Goal: Find specific page/section: Find specific page/section

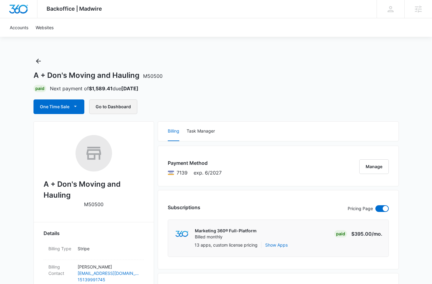
click at [103, 101] on button "Go to Dashboard" at bounding box center [113, 106] width 48 height 15
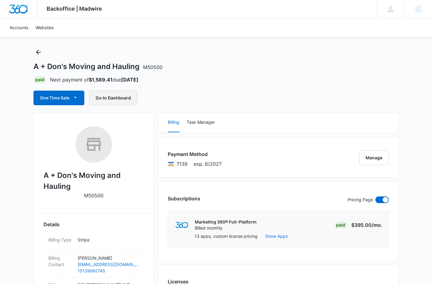
scroll to position [8, 0]
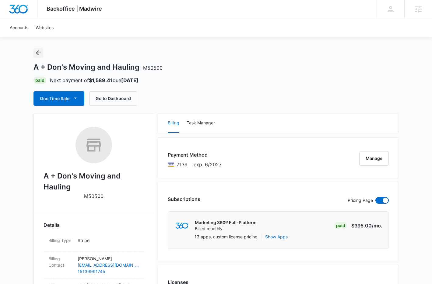
click at [38, 52] on icon "Back" at bounding box center [38, 52] width 7 height 7
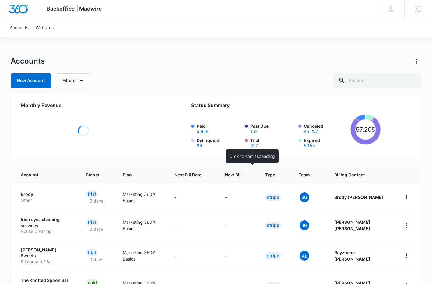
click at [241, 174] on span "Next Bill" at bounding box center [233, 175] width 17 height 6
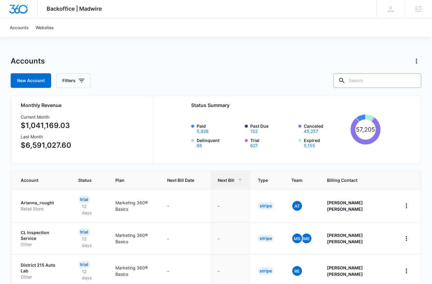
click at [368, 80] on input "text" at bounding box center [377, 80] width 88 height 15
type input "big b"
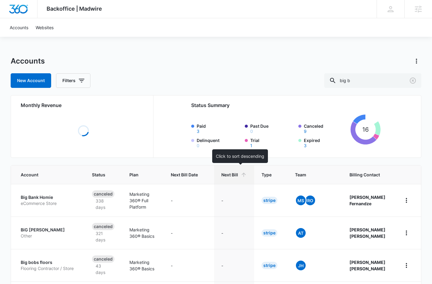
click at [238, 172] on span "Next Bill" at bounding box center [229, 175] width 17 height 6
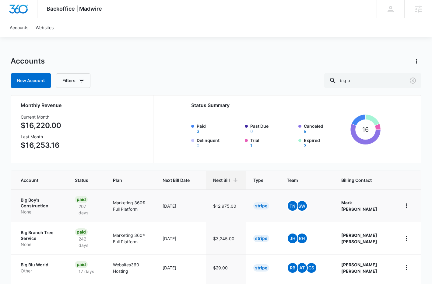
click at [30, 203] on p "Big Boy's Construction" at bounding box center [40, 203] width 39 height 12
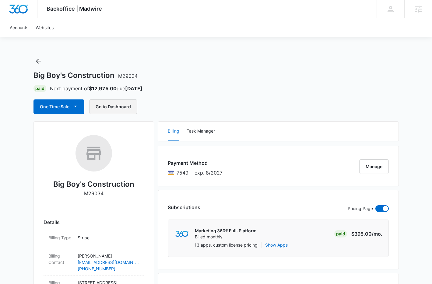
click at [109, 106] on button "Go to Dashboard" at bounding box center [113, 106] width 48 height 15
drag, startPoint x: 36, startPoint y: 62, endPoint x: 39, endPoint y: 55, distance: 7.2
click at [36, 62] on icon "Back" at bounding box center [38, 60] width 7 height 7
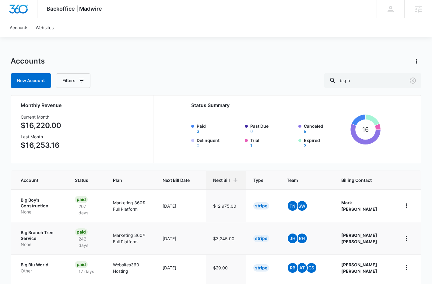
click at [31, 236] on p "Big Branch Tree Service" at bounding box center [40, 236] width 39 height 12
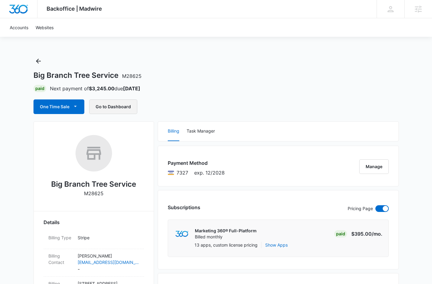
click at [113, 107] on button "Go to Dashboard" at bounding box center [113, 106] width 48 height 15
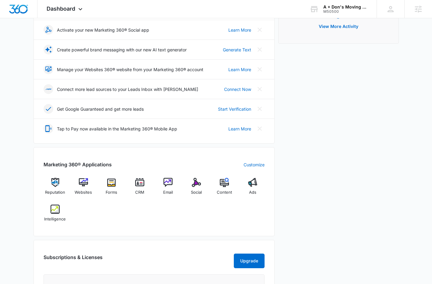
scroll to position [191, 0]
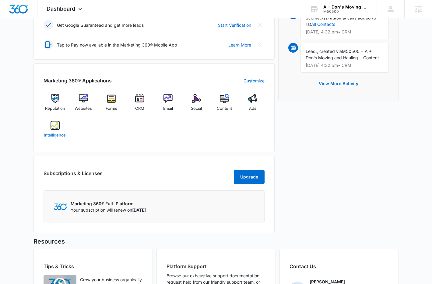
click at [56, 128] on img at bounding box center [54, 125] width 9 height 9
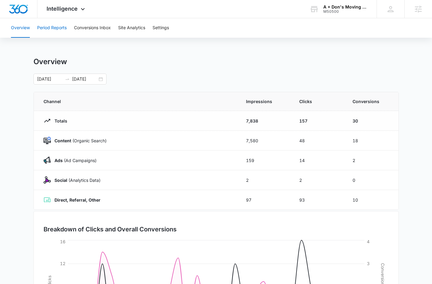
click at [63, 29] on button "Period Reports" at bounding box center [52, 27] width 30 height 19
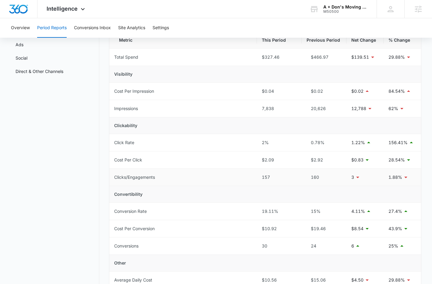
scroll to position [85, 0]
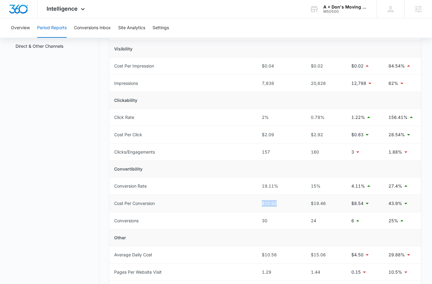
drag, startPoint x: 261, startPoint y: 205, endPoint x: 279, endPoint y: 204, distance: 18.0
click at [279, 204] on td "$10.92" at bounding box center [279, 203] width 45 height 17
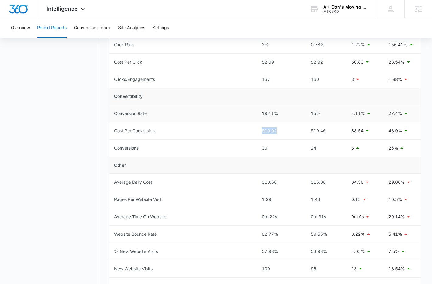
scroll to position [0, 0]
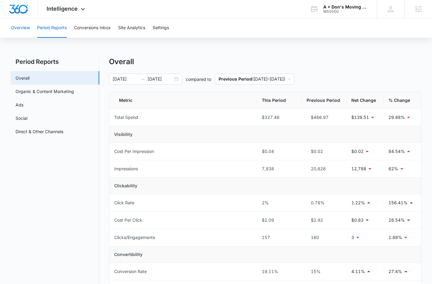
click at [23, 30] on button "Overview" at bounding box center [20, 27] width 19 height 19
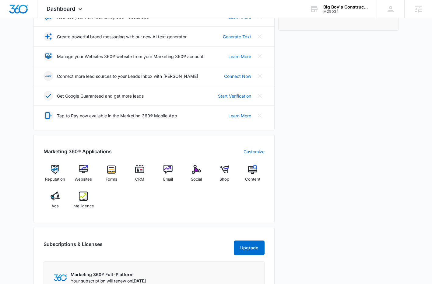
scroll to position [257, 0]
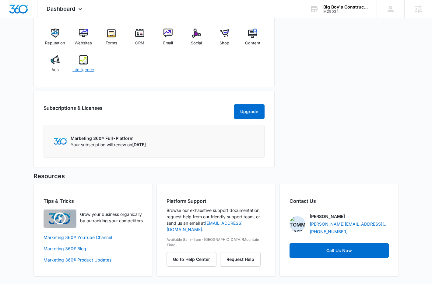
click at [83, 55] on img at bounding box center [83, 59] width 9 height 9
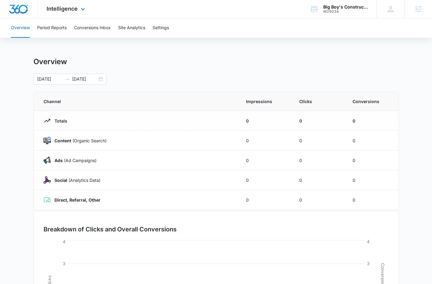
click at [61, 12] on div "Intelligence Apps Reputation Websites Forms CRM Email Social Shop Content Ads I…" at bounding box center [66, 9] width 58 height 18
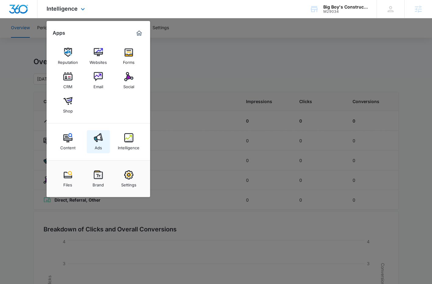
click at [95, 141] on img at bounding box center [98, 137] width 9 height 9
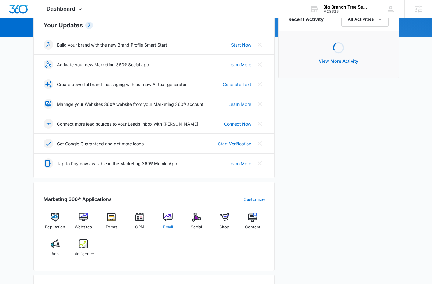
scroll to position [121, 0]
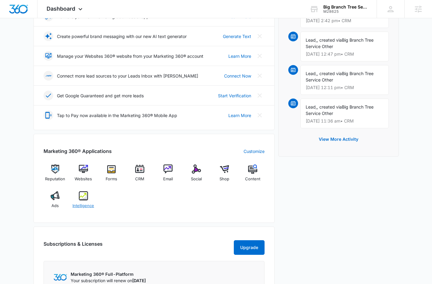
click at [78, 198] on div "Intelligence" at bounding box center [82, 202] width 23 height 22
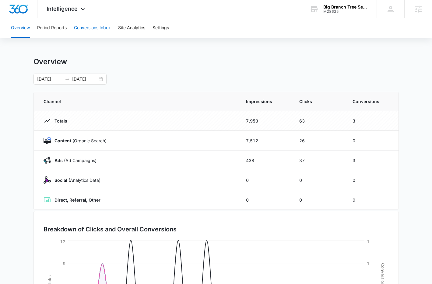
click at [99, 26] on button "Conversions Inbox" at bounding box center [92, 27] width 37 height 19
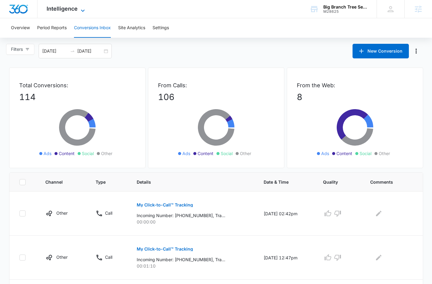
click at [54, 9] on span "Intelligence" at bounding box center [62, 8] width 31 height 6
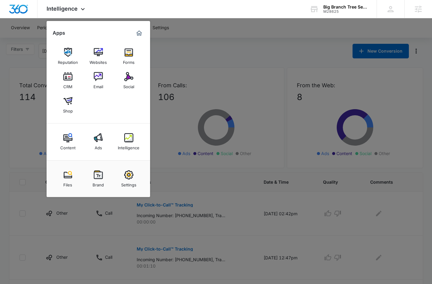
drag, startPoint x: 95, startPoint y: 142, endPoint x: 96, endPoint y: 137, distance: 5.5
click at [95, 142] on img at bounding box center [98, 137] width 9 height 9
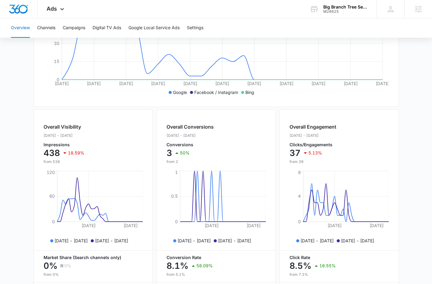
scroll to position [153, 0]
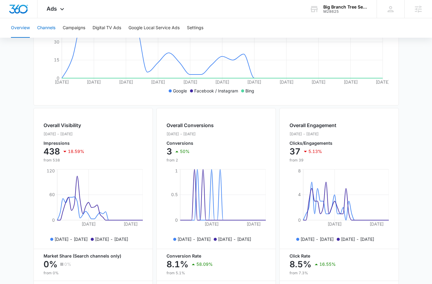
click at [50, 31] on button "Channels" at bounding box center [46, 27] width 18 height 19
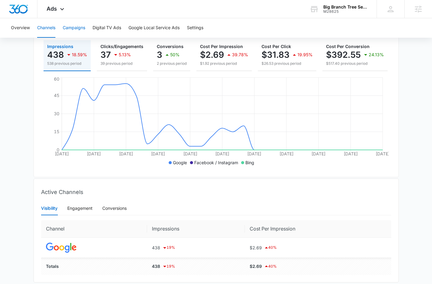
scroll to position [79, 0]
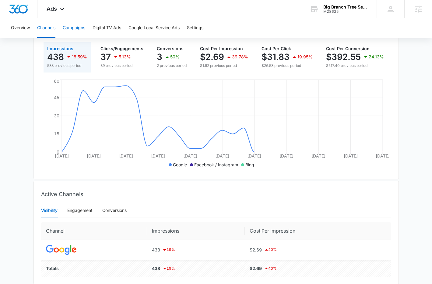
click at [74, 25] on button "Campaigns" at bounding box center [74, 27] width 23 height 19
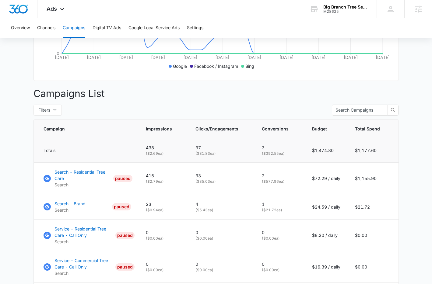
scroll to position [94, 0]
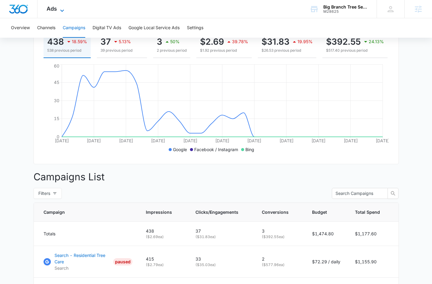
click at [55, 10] on span "Ads" at bounding box center [52, 8] width 10 height 6
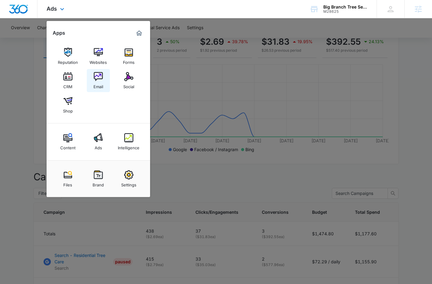
click at [95, 78] on img at bounding box center [98, 76] width 9 height 9
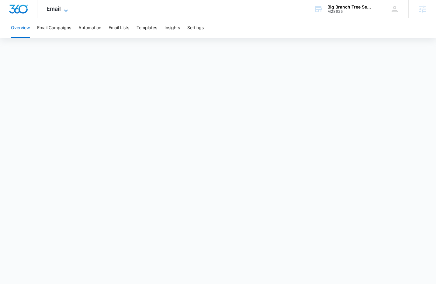
click at [60, 10] on span "Email" at bounding box center [54, 8] width 14 height 6
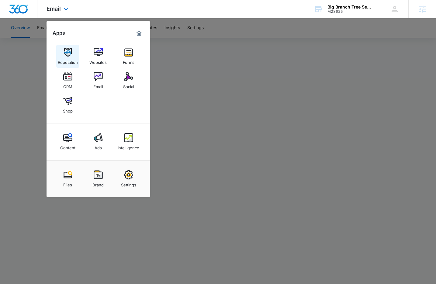
click at [68, 55] on img at bounding box center [67, 52] width 9 height 9
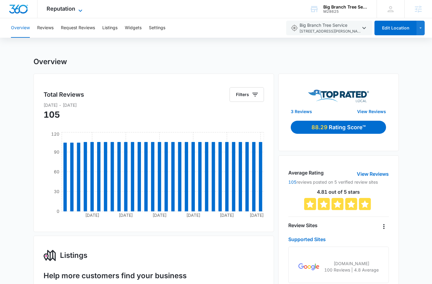
click at [67, 11] on span "Reputation" at bounding box center [61, 8] width 29 height 6
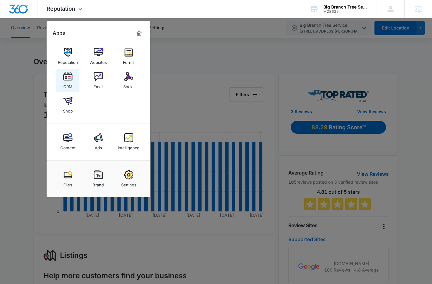
click at [71, 78] on img at bounding box center [67, 76] width 9 height 9
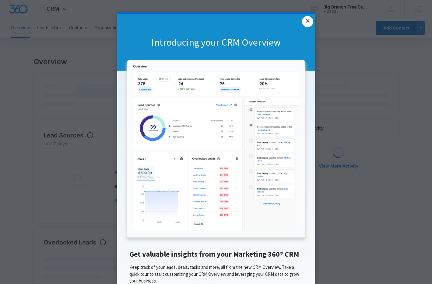
click at [304, 21] on link "×" at bounding box center [307, 21] width 11 height 11
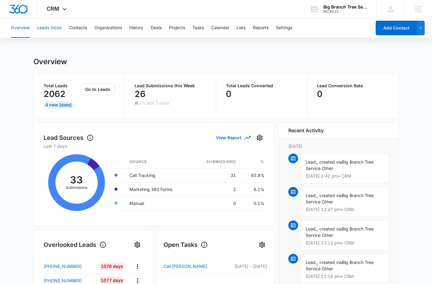
click at [53, 26] on button "Leads Inbox" at bounding box center [49, 27] width 25 height 19
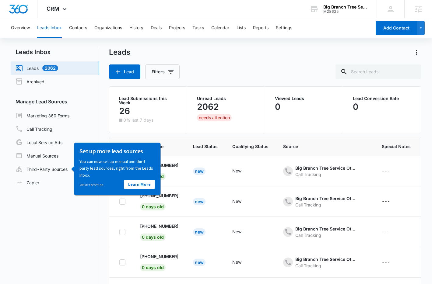
click at [105, 199] on div "Leads Inbox Leads 2062 Archived Manage Lead Sources Marketing 360 Forms Call Tr…" at bounding box center [216, 186] width 410 height 279
click at [84, 184] on link "⊘ Hide these tips" at bounding box center [91, 184] width 24 height 4
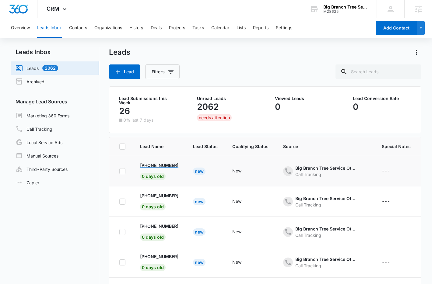
click at [152, 164] on p "+1 (561) 788-7378" at bounding box center [159, 165] width 38 height 6
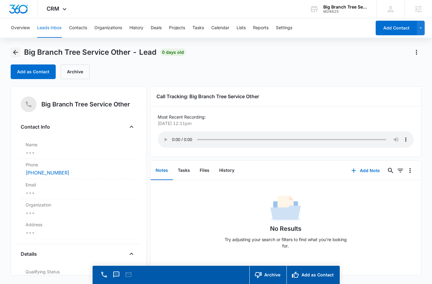
click at [16, 51] on icon "Back" at bounding box center [15, 52] width 7 height 7
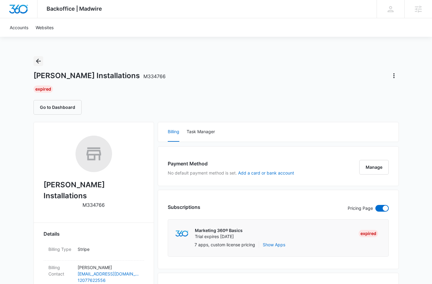
click at [38, 62] on icon "Back" at bounding box center [38, 60] width 7 height 7
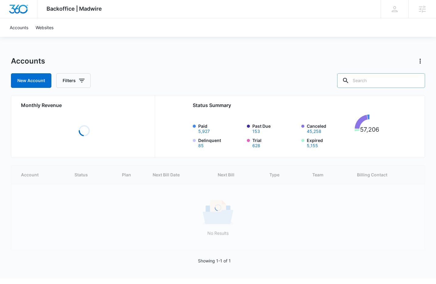
click at [392, 81] on input "text" at bounding box center [381, 80] width 88 height 15
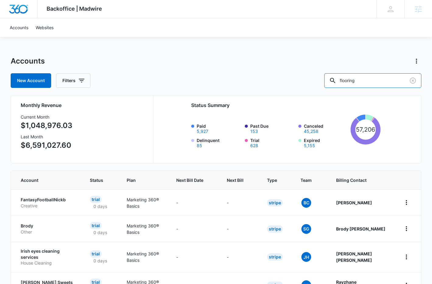
type input "flooring"
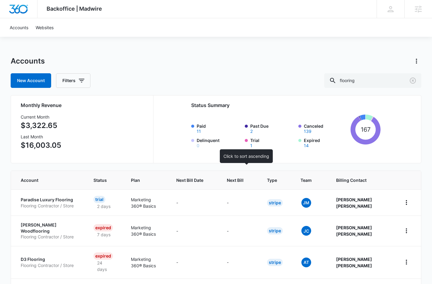
click at [243, 179] on span "Next Bill" at bounding box center [235, 180] width 17 height 6
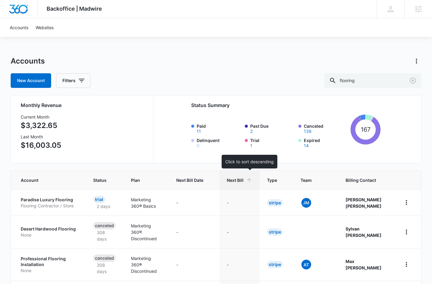
click at [243, 180] on span "Next Bill" at bounding box center [235, 180] width 17 height 6
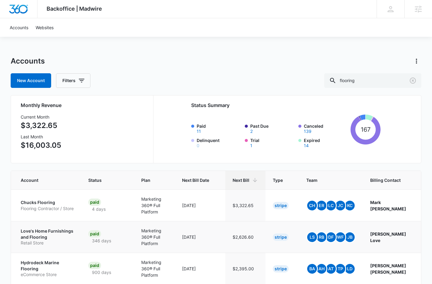
click at [35, 231] on p "Love's Home Furnishings and Flooring" at bounding box center [47, 234] width 53 height 12
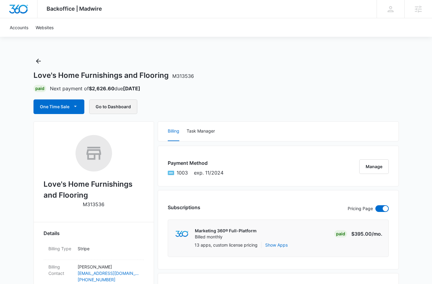
click at [120, 110] on button "Go to Dashboard" at bounding box center [113, 106] width 48 height 15
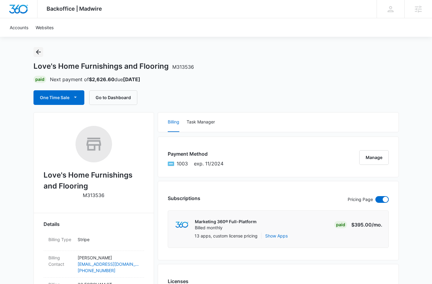
drag, startPoint x: 39, startPoint y: 53, endPoint x: 40, endPoint y: 49, distance: 4.0
click at [39, 53] on icon "Back" at bounding box center [38, 51] width 7 height 7
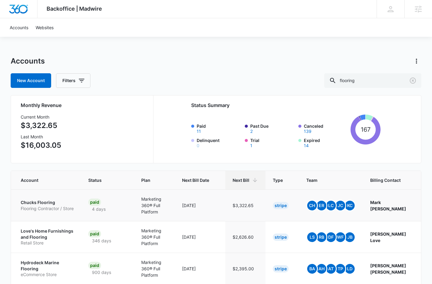
click at [48, 203] on p "Chucks Flooring" at bounding box center [47, 203] width 53 height 6
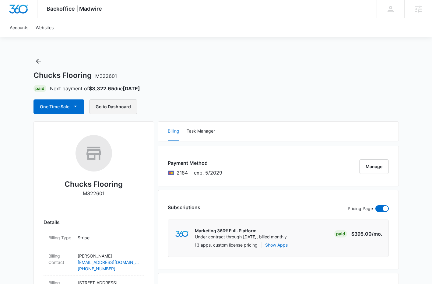
click at [111, 105] on button "Go to Dashboard" at bounding box center [113, 106] width 48 height 15
click at [38, 59] on icon "Back" at bounding box center [38, 60] width 7 height 7
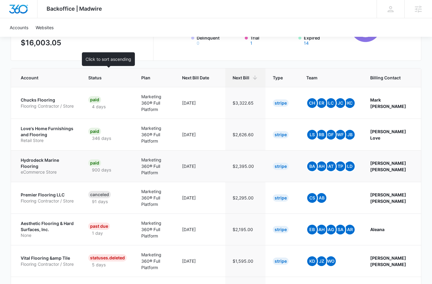
scroll to position [105, 0]
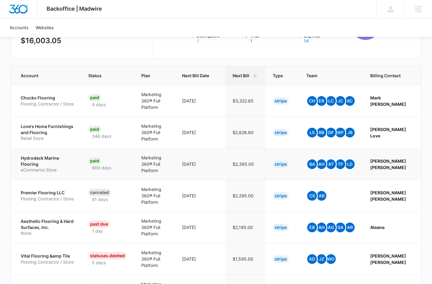
click at [41, 160] on p "Hydrodeck Marine Flooring" at bounding box center [47, 161] width 53 height 12
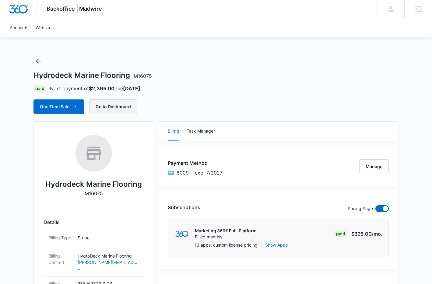
click at [117, 107] on button "Go to Dashboard" at bounding box center [113, 106] width 48 height 15
click at [230, 60] on div "Hydrodeck Marine Flooring M16075 Paid Next payment of $2,395.00 due Oct 17 One …" at bounding box center [215, 85] width 365 height 58
click at [94, 185] on h2 "Hydrodeck Marine Flooring" at bounding box center [93, 184] width 96 height 11
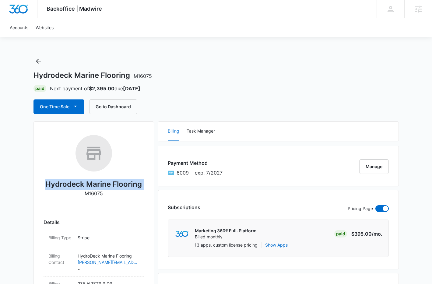
copy h2 "Hydrodeck Marine Flooring"
click at [38, 60] on icon "Back" at bounding box center [38, 60] width 7 height 7
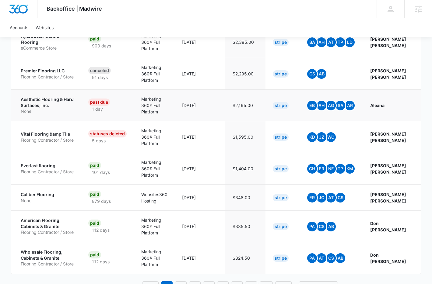
scroll to position [255, 0]
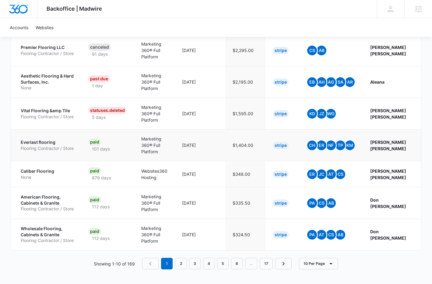
click at [37, 139] on p "Everlast flooring" at bounding box center [47, 142] width 53 height 6
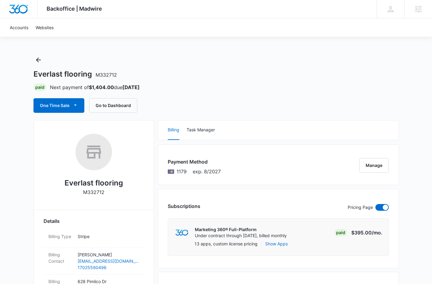
scroll to position [2, 0]
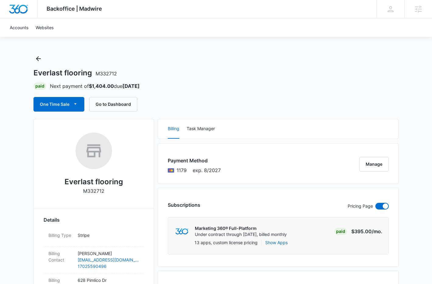
click at [87, 182] on h2 "Everlast flooring" at bounding box center [93, 181] width 58 height 11
copy h2 "Everlast flooring"
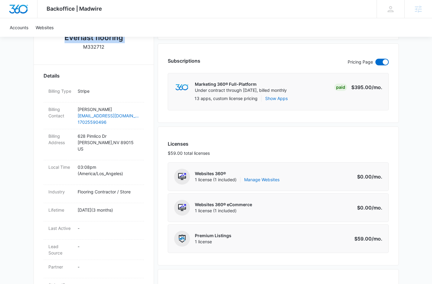
scroll to position [19, 0]
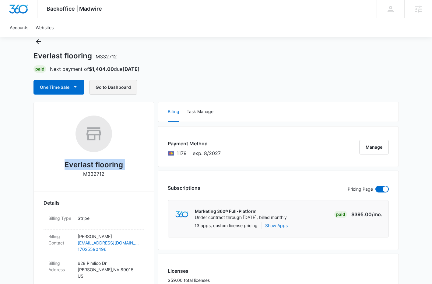
click at [117, 90] on button "Go to Dashboard" at bounding box center [113, 87] width 48 height 15
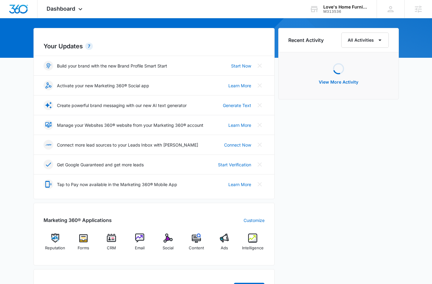
scroll to position [198, 0]
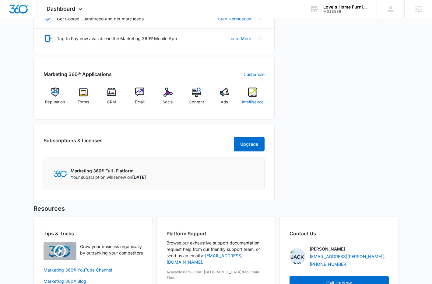
click at [253, 89] on img at bounding box center [252, 92] width 9 height 9
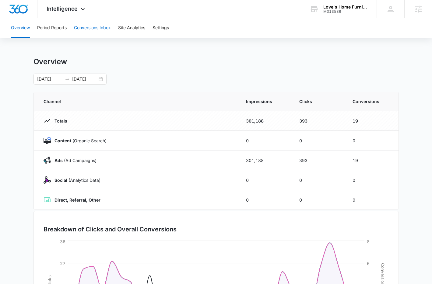
click at [100, 28] on button "Conversions Inbox" at bounding box center [92, 27] width 37 height 19
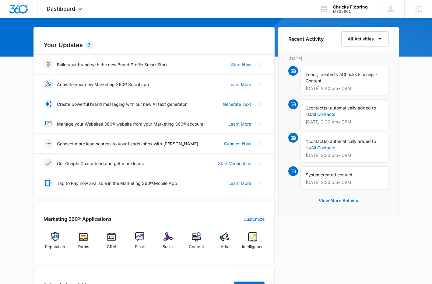
scroll to position [54, 0]
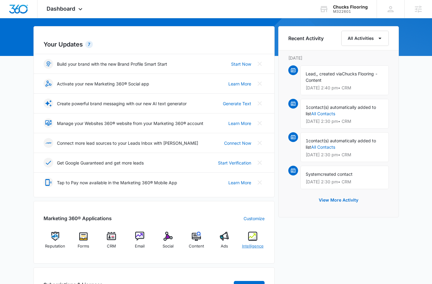
click at [246, 236] on div "Intelligence" at bounding box center [252, 243] width 23 height 22
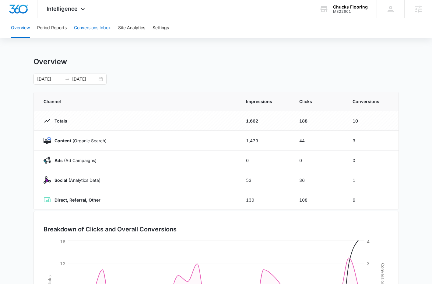
click at [89, 30] on button "Conversions Inbox" at bounding box center [92, 27] width 37 height 19
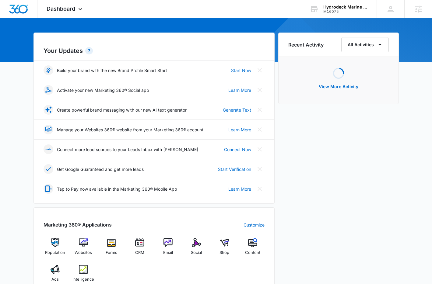
scroll to position [113, 0]
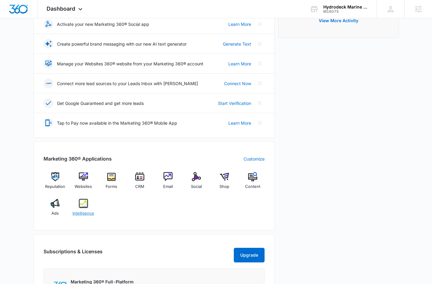
click at [90, 205] on div "Intelligence" at bounding box center [82, 210] width 23 height 22
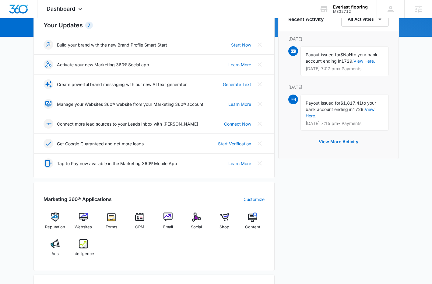
scroll to position [106, 0]
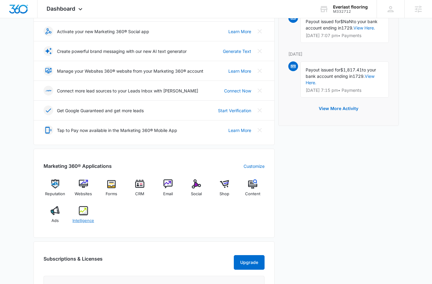
click at [86, 213] on img at bounding box center [83, 210] width 9 height 9
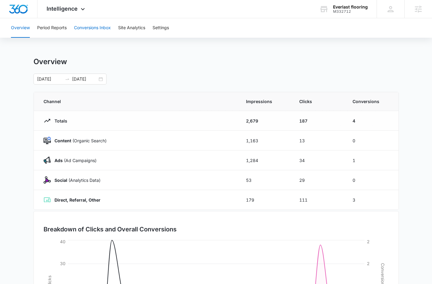
click at [92, 30] on button "Conversions Inbox" at bounding box center [92, 27] width 37 height 19
